Goal: Task Accomplishment & Management: Use online tool/utility

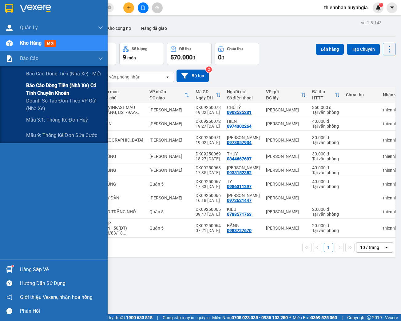
click at [42, 93] on span "Báo cáo dòng tiền (nhà xe) có tính chuyển khoản" at bounding box center [64, 89] width 77 height 15
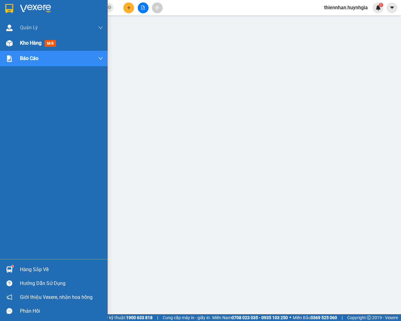
click at [23, 42] on span "Kho hàng" at bounding box center [31, 43] width 22 height 6
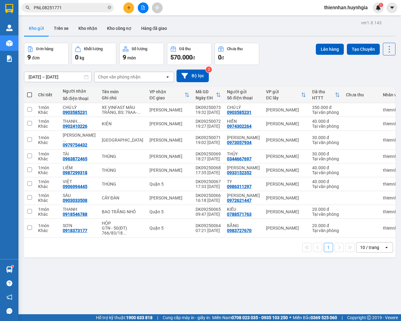
click at [29, 95] on span at bounding box center [29, 94] width 5 height 5
click at [30, 92] on input "checkbox" at bounding box center [30, 92] width 0 height 0
checkbox input "true"
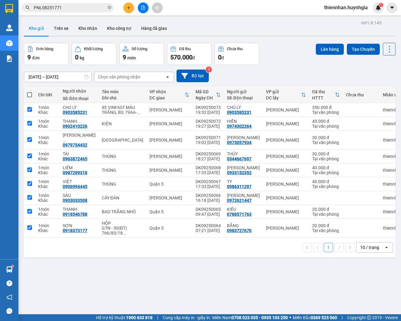
checkbox input "true"
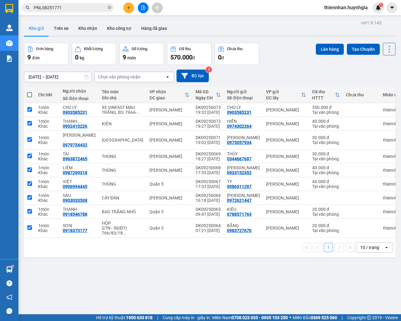
checkbox input "true"
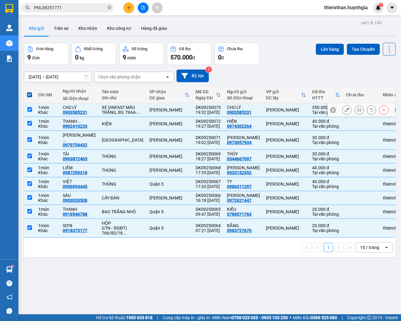
click at [29, 112] on input "checkbox" at bounding box center [29, 109] width 5 height 5
checkbox input "false"
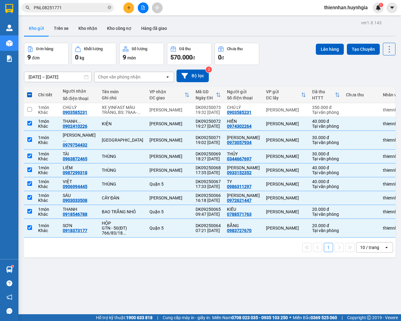
click at [113, 78] on div "Chọn văn phòng nhận" at bounding box center [119, 77] width 42 height 6
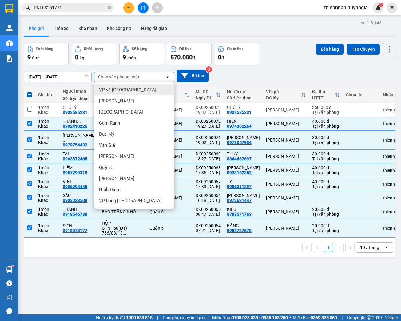
click at [113, 78] on div "Chọn văn phòng nhận" at bounding box center [119, 77] width 42 height 6
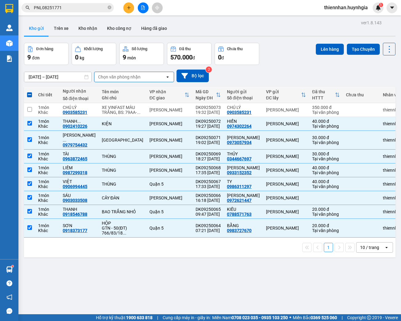
click at [116, 76] on div "Chọn văn phòng nhận" at bounding box center [119, 77] width 42 height 6
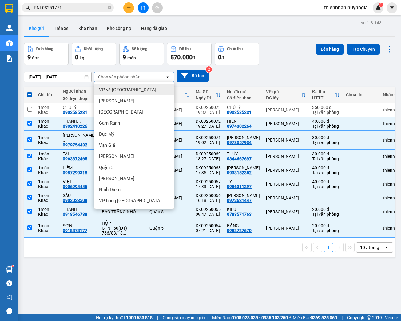
click at [291, 75] on div "[DATE] – [DATE] Press the down arrow key to interact with the calendar and sele…" at bounding box center [210, 76] width 372 height 13
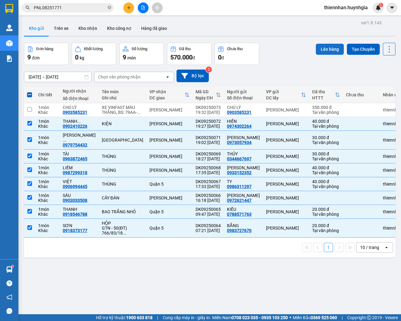
click at [328, 50] on button "Lên hàng" at bounding box center [330, 49] width 28 height 11
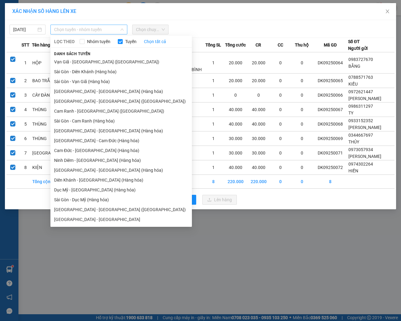
click at [66, 29] on span "Chọn tuyến - nhóm tuyến" at bounding box center [89, 29] width 70 height 9
click at [68, 182] on li "Diên Khánh - [GEOGRAPHIC_DATA] (Hàng hóa)" at bounding box center [120, 180] width 141 height 10
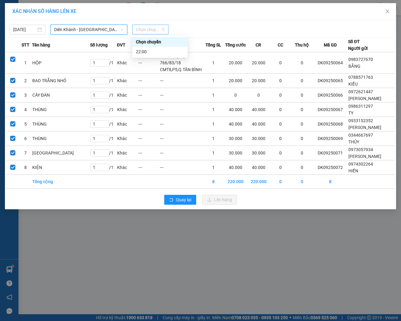
click at [143, 27] on span "Chọn chuyến" at bounding box center [150, 29] width 29 height 9
click at [147, 50] on div "22:00" at bounding box center [160, 51] width 48 height 7
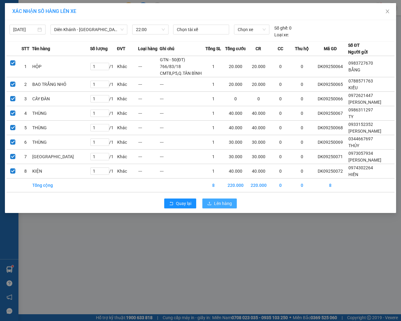
click at [223, 200] on span "Lên hàng" at bounding box center [223, 203] width 18 height 7
